Goal: Navigation & Orientation: Find specific page/section

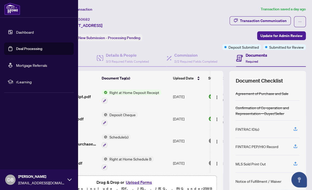
click at [22, 31] on link "Dashboard" at bounding box center [25, 32] width 18 height 5
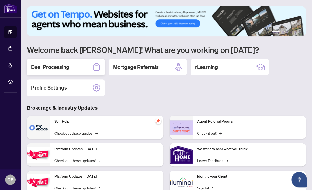
click at [47, 66] on h2 "Deal Processing" at bounding box center [50, 67] width 38 height 7
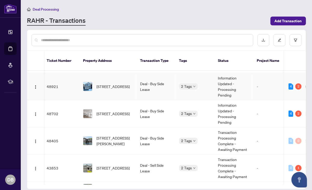
scroll to position [20, 1]
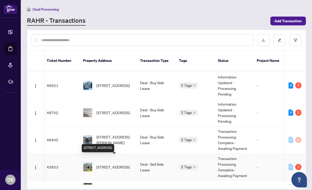
click at [108, 164] on span "[STREET_ADDRESS]" at bounding box center [112, 167] width 33 height 6
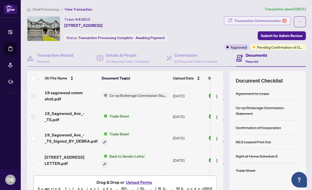
click at [245, 19] on div "Transaction Communication 1" at bounding box center [260, 21] width 52 height 8
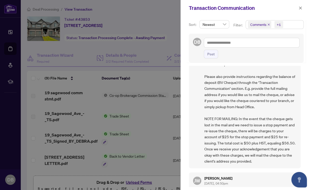
scroll to position [52, 0]
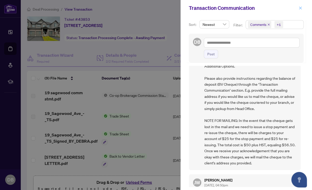
click at [300, 9] on icon "close" at bounding box center [300, 8] width 4 height 4
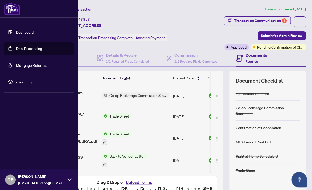
click at [23, 32] on link "Dashboard" at bounding box center [25, 32] width 18 height 5
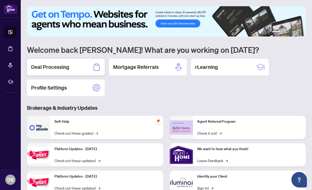
click at [52, 70] on h2 "Deal Processing" at bounding box center [50, 67] width 38 height 7
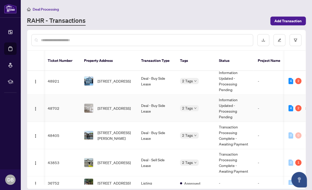
scroll to position [0, 1]
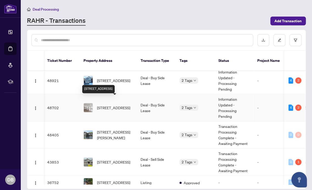
click at [106, 105] on span "[STREET_ADDRESS]" at bounding box center [113, 108] width 33 height 6
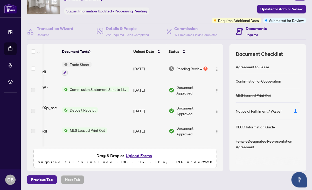
scroll to position [0, 40]
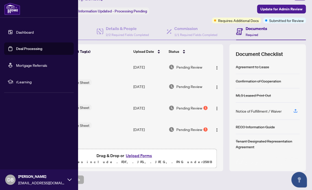
click at [22, 32] on link "Dashboard" at bounding box center [25, 32] width 18 height 5
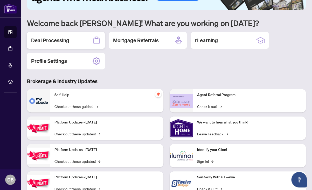
click at [61, 39] on h2 "Deal Processing" at bounding box center [50, 40] width 38 height 7
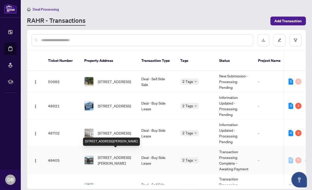
click at [113, 155] on span "[STREET_ADDRESS][PERSON_NAME]" at bounding box center [115, 160] width 35 height 11
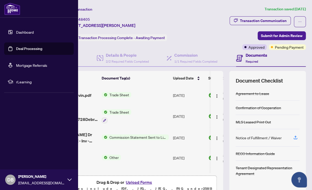
click at [24, 31] on link "Dashboard" at bounding box center [25, 32] width 18 height 5
